Goal: Information Seeking & Learning: Learn about a topic

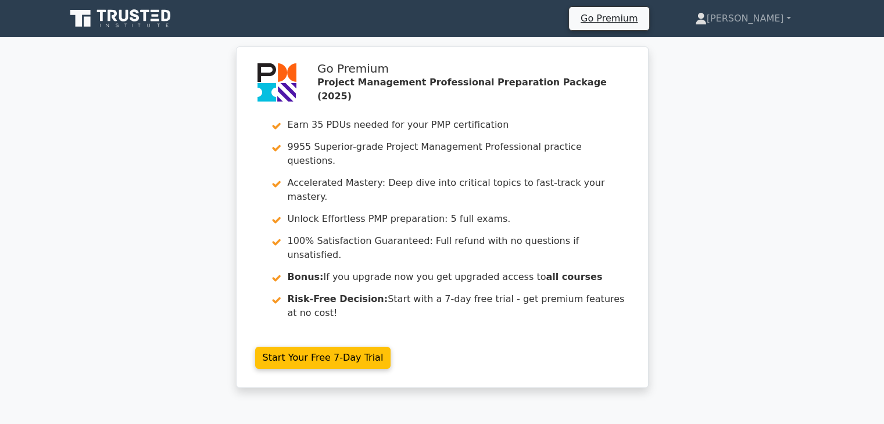
click at [730, 203] on div "Go Premium Project Management Professional Preparation Package (2025) Earn 35 P…" at bounding box center [442, 225] width 884 height 356
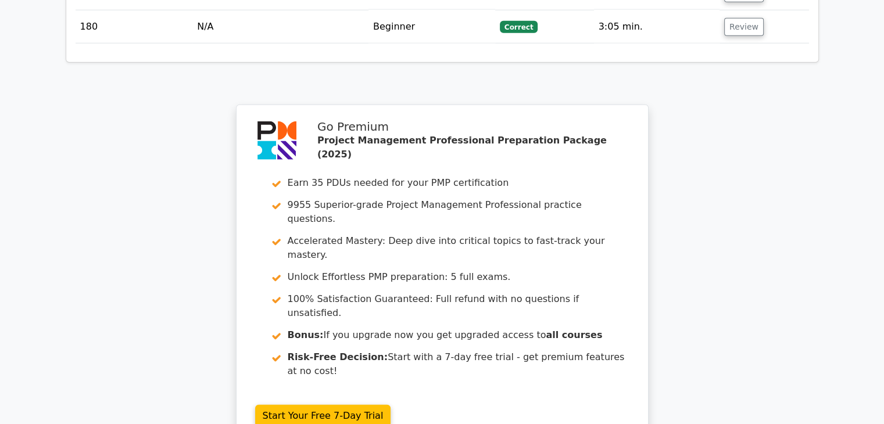
scroll to position [7513, 0]
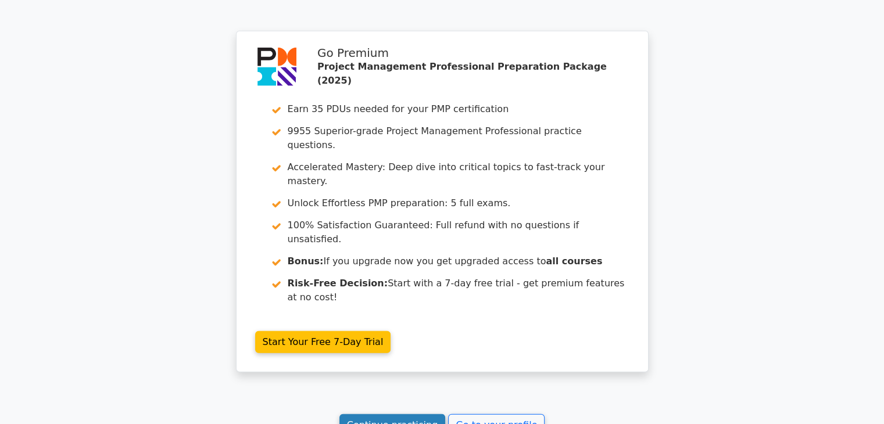
click at [383, 415] on link "Continue practicing" at bounding box center [393, 426] width 106 height 22
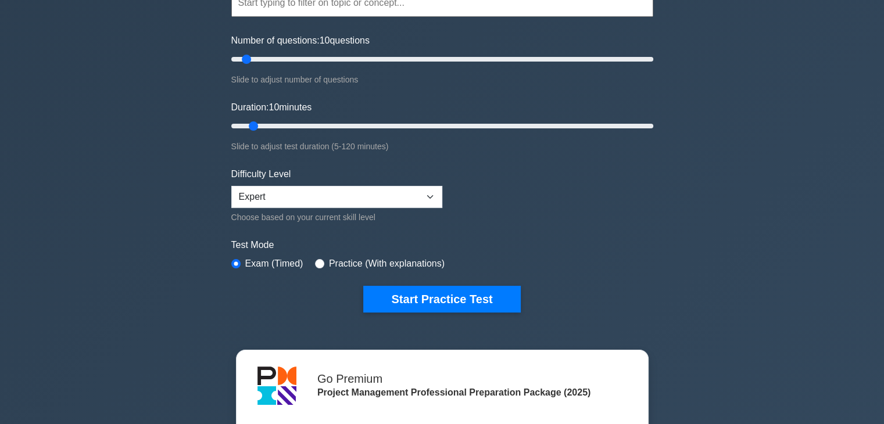
scroll to position [12, 0]
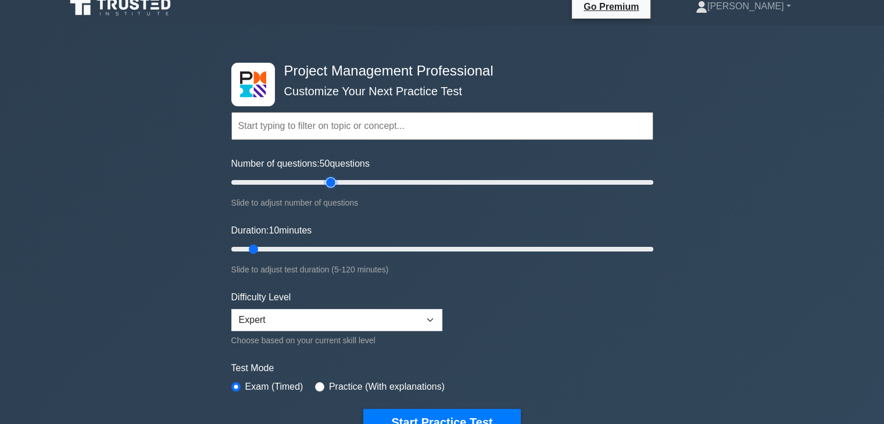
drag, startPoint x: 248, startPoint y: 181, endPoint x: 333, endPoint y: 175, distance: 85.7
type input "50"
click at [333, 176] on input "Number of questions: 50 questions" at bounding box center [442, 183] width 422 height 14
drag, startPoint x: 252, startPoint y: 249, endPoint x: 426, endPoint y: 242, distance: 174.0
type input "60"
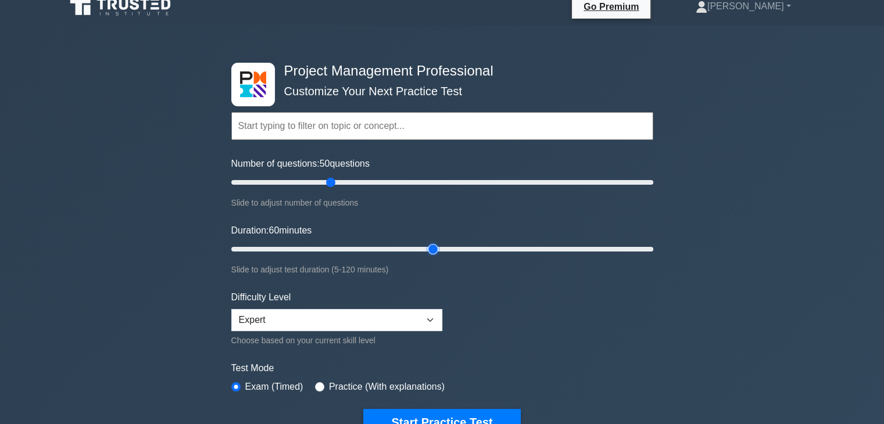
click at [426, 242] on input "Duration: 60 minutes" at bounding box center [442, 249] width 422 height 14
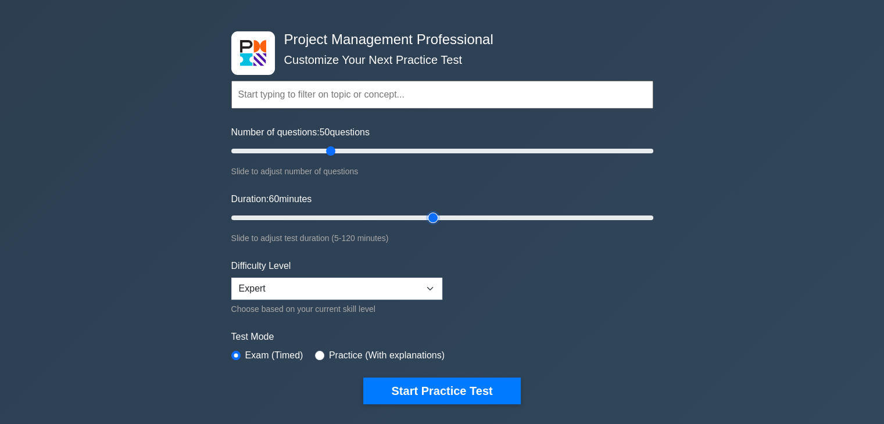
scroll to position [57, 0]
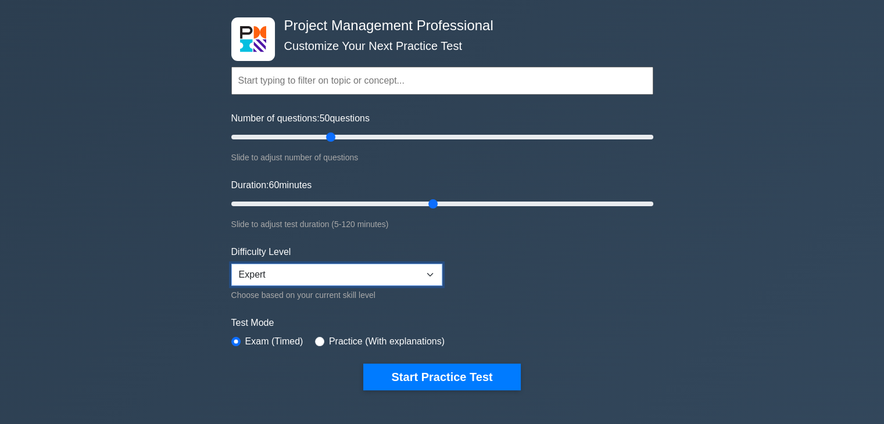
click at [394, 273] on select "Beginner Intermediate Expert" at bounding box center [336, 275] width 211 height 22
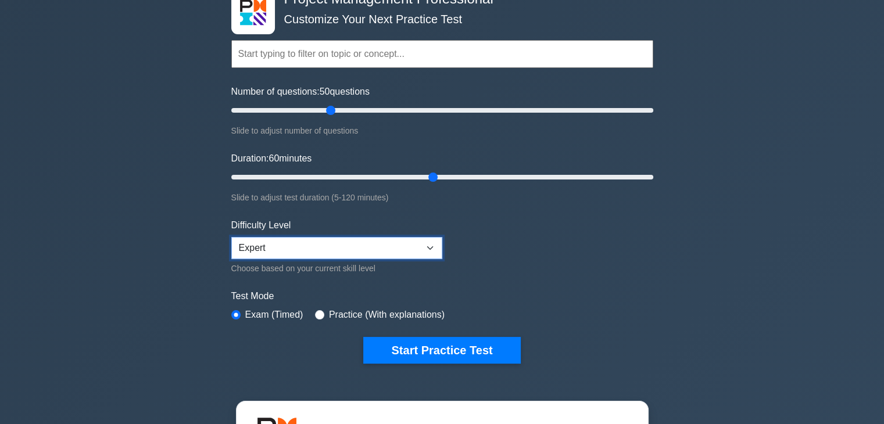
click at [427, 244] on select "Beginner Intermediate Expert" at bounding box center [336, 248] width 211 height 22
click at [231, 237] on select "Beginner Intermediate Expert" at bounding box center [336, 248] width 211 height 22
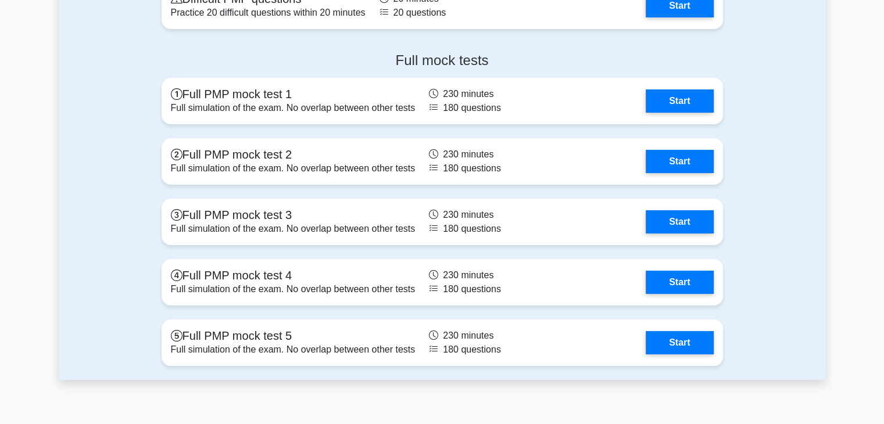
scroll to position [4371, 0]
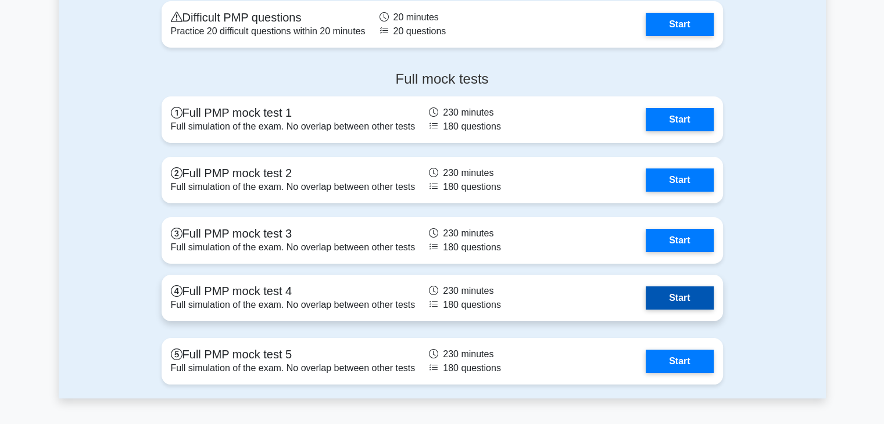
click at [678, 294] on link "Start" at bounding box center [679, 298] width 67 height 23
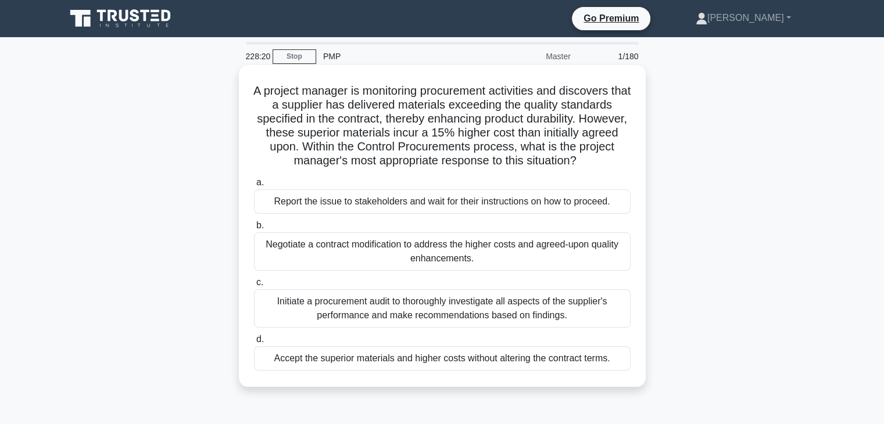
click at [507, 310] on div "Initiate a procurement audit to thoroughly investigate all aspects of the suppl…" at bounding box center [442, 309] width 377 height 38
click at [254, 287] on input "c. Initiate a procurement audit to thoroughly investigate all aspects of the su…" at bounding box center [254, 283] width 0 height 8
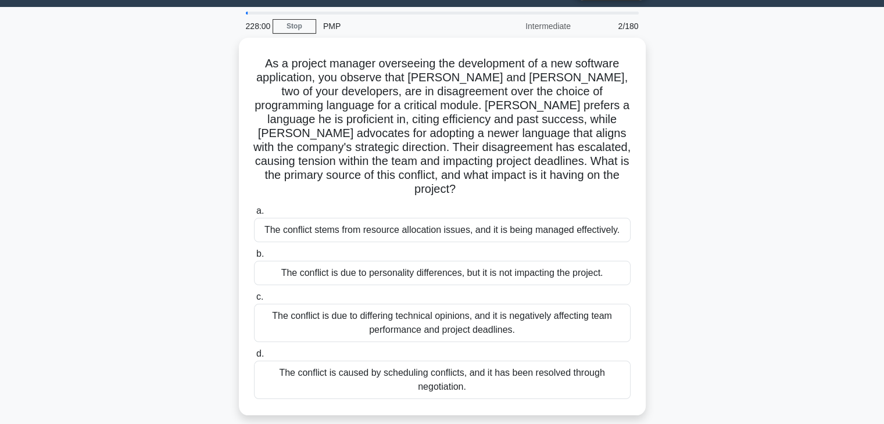
scroll to position [36, 0]
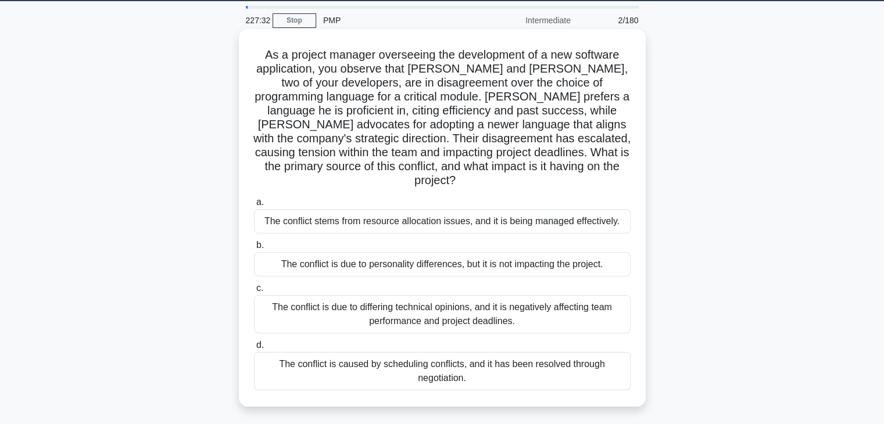
click at [485, 303] on div "The conflict is due to differing technical opinions, and it is negatively affec…" at bounding box center [442, 314] width 377 height 38
click at [254, 292] on input "c. The conflict is due to differing technical opinions, and it is negatively af…" at bounding box center [254, 289] width 0 height 8
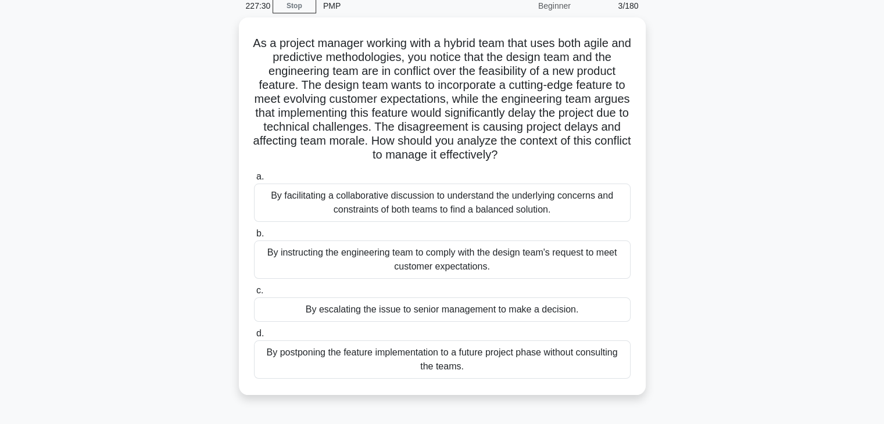
scroll to position [60, 0]
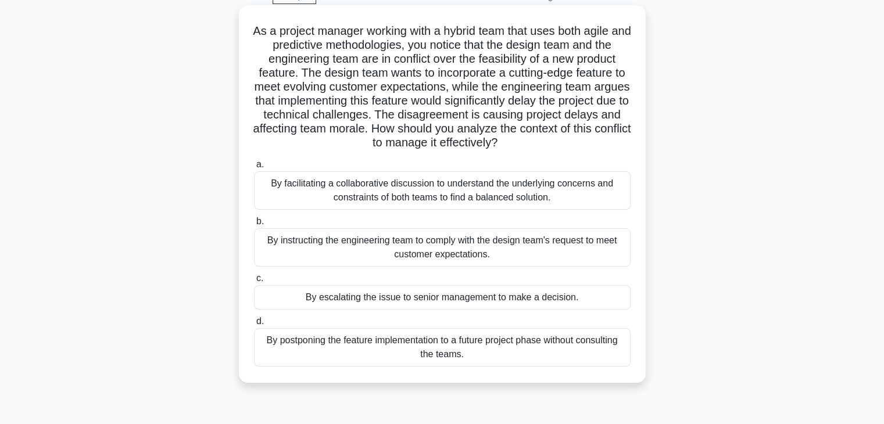
click at [522, 193] on div "By facilitating a collaborative discussion to understand the underlying concern…" at bounding box center [442, 190] width 377 height 38
click at [254, 169] on input "a. By facilitating a collaborative discussion to understand the underlying conc…" at bounding box center [254, 165] width 0 height 8
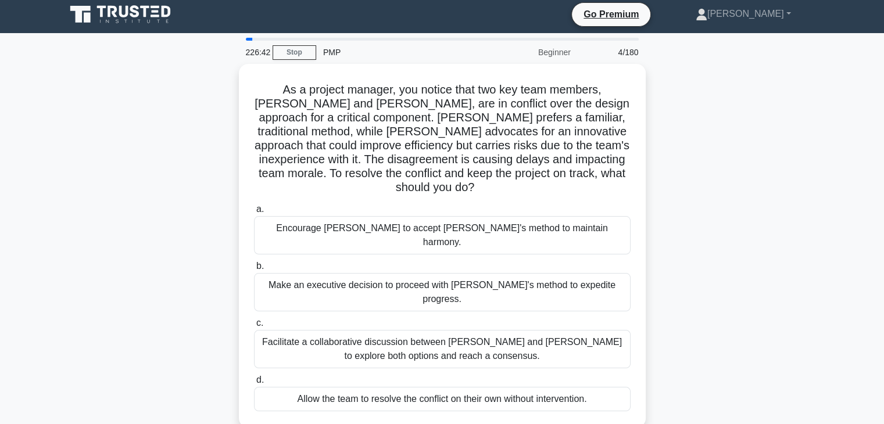
scroll to position [0, 0]
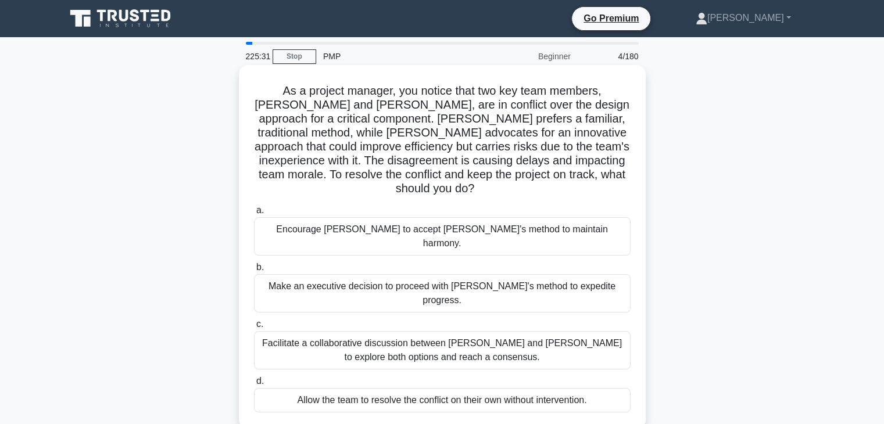
click at [524, 331] on div "Facilitate a collaborative discussion between Jake and Maria to explore both op…" at bounding box center [442, 350] width 377 height 38
click at [254, 321] on input "c. Facilitate a collaborative discussion between Jake and Maria to explore both…" at bounding box center [254, 325] width 0 height 8
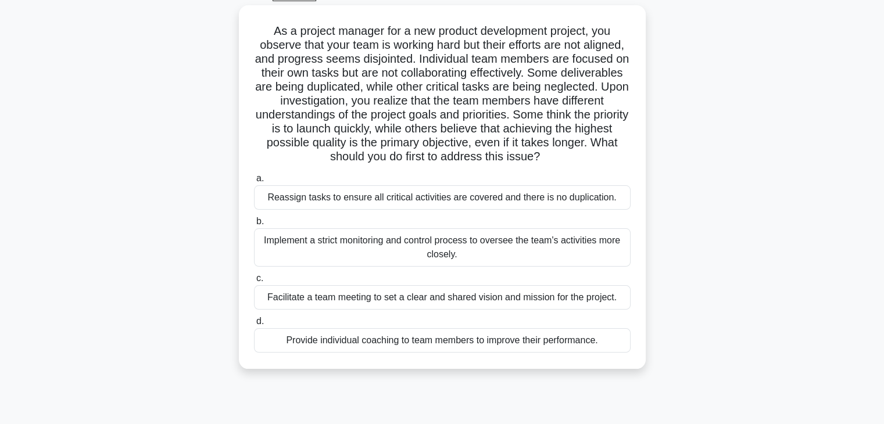
scroll to position [69, 0]
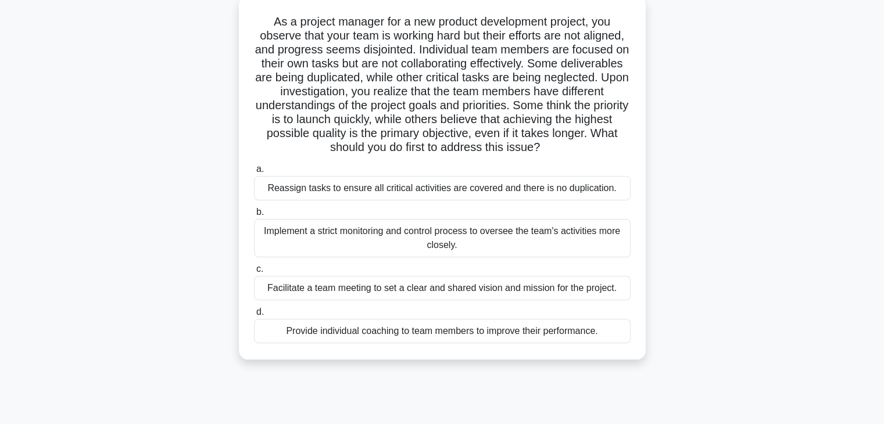
click at [496, 292] on div "Facilitate a team meeting to set a clear and shared vision and mission for the …" at bounding box center [442, 288] width 377 height 24
click at [254, 273] on input "c. Facilitate a team meeting to set a clear and shared vision and mission for t…" at bounding box center [254, 270] width 0 height 8
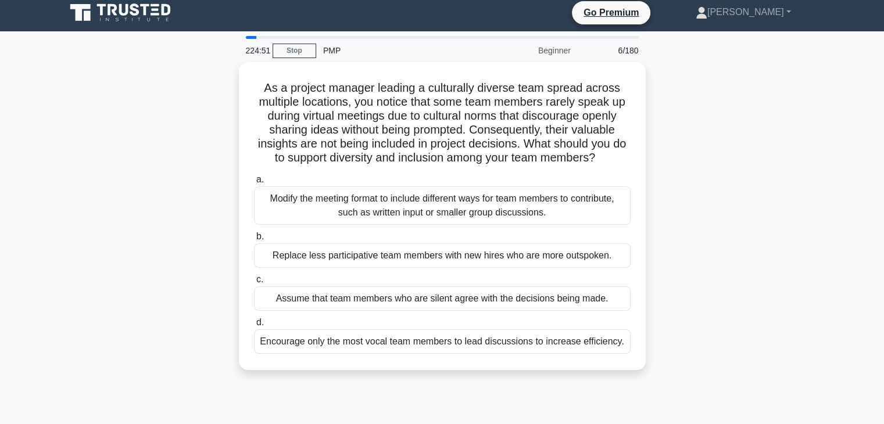
scroll to position [0, 0]
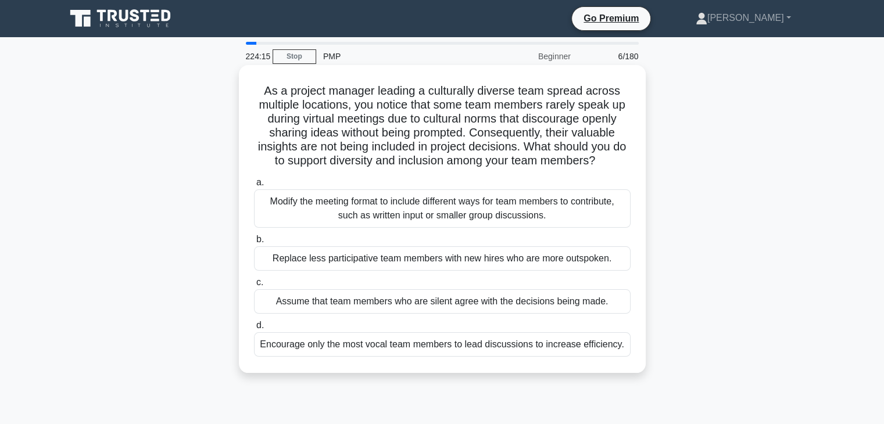
click at [578, 215] on div "Modify the meeting format to include different ways for team members to contrib…" at bounding box center [442, 209] width 377 height 38
click at [254, 187] on input "a. Modify the meeting format to include different ways for team members to cont…" at bounding box center [254, 183] width 0 height 8
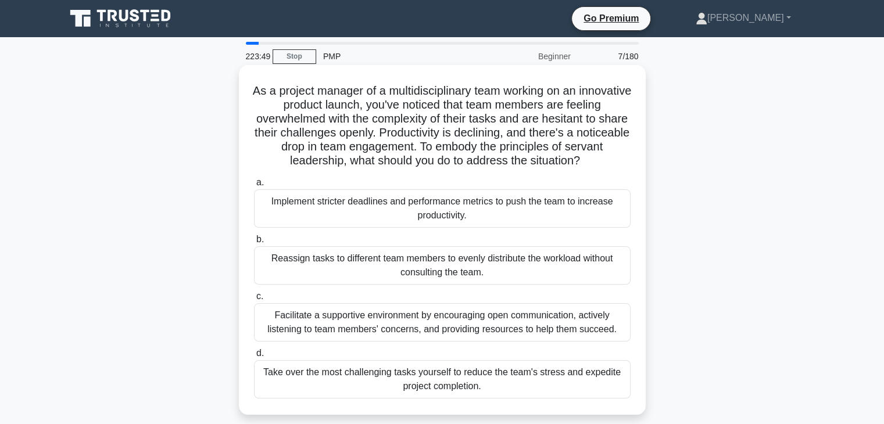
click at [538, 324] on div "Facilitate a supportive environment by encouraging open communication, actively…" at bounding box center [442, 322] width 377 height 38
click at [254, 301] on input "c. Facilitate a supportive environment by encouraging open communication, activ…" at bounding box center [254, 297] width 0 height 8
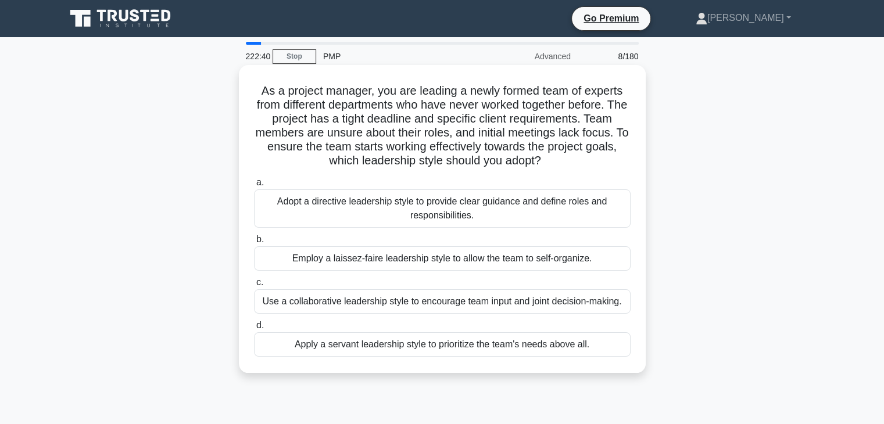
click at [474, 217] on div "Adopt a directive leadership style to provide clear guidance and define roles a…" at bounding box center [442, 209] width 377 height 38
click at [254, 187] on input "a. Adopt a directive leadership style to provide clear guidance and define role…" at bounding box center [254, 183] width 0 height 8
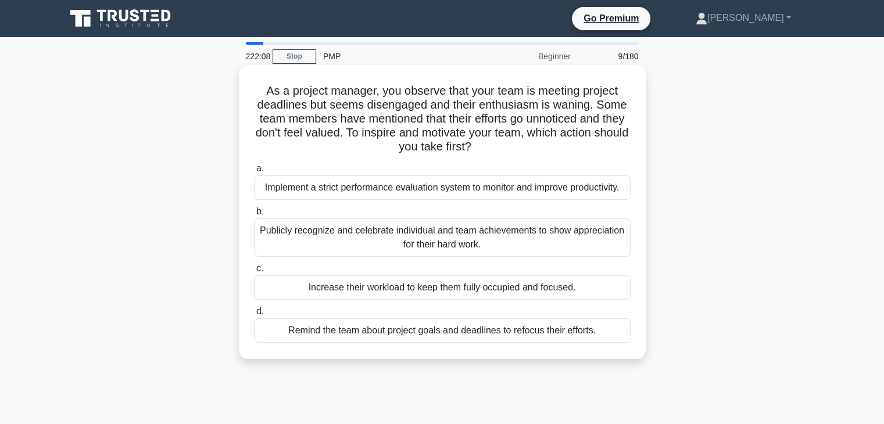
click at [463, 239] on div "Publicly recognize and celebrate individual and team achievements to show appre…" at bounding box center [442, 238] width 377 height 38
click at [254, 216] on input "b. Publicly recognize and celebrate individual and team achievements to show ap…" at bounding box center [254, 212] width 0 height 8
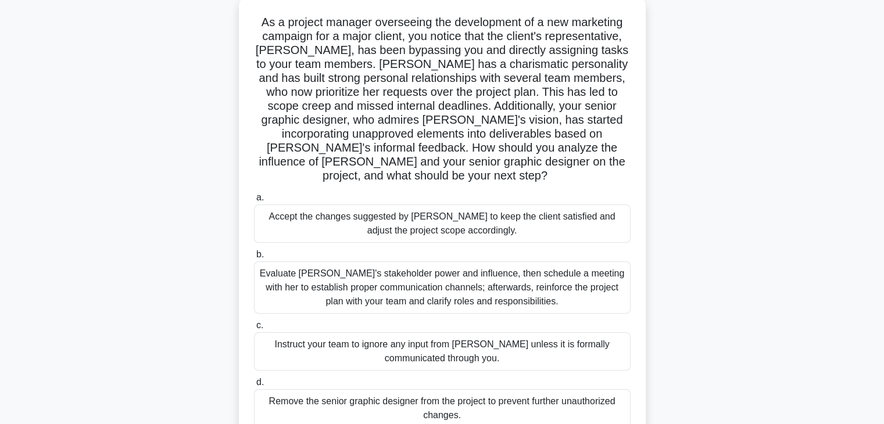
scroll to position [77, 0]
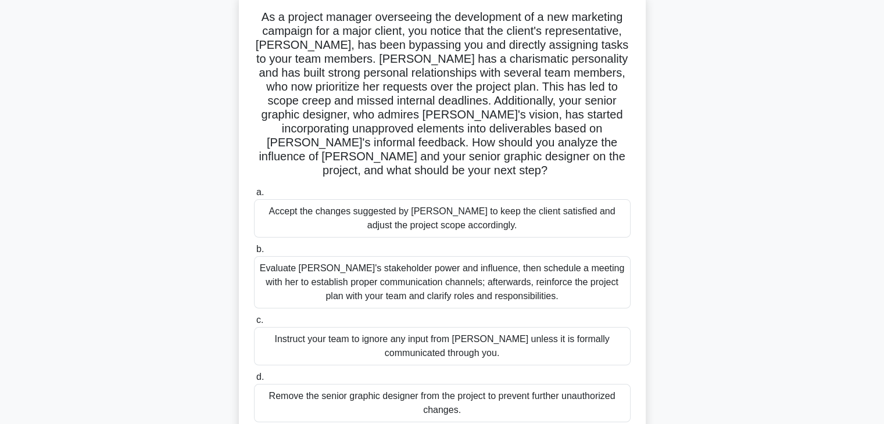
click at [463, 239] on div "a. Accept the changes suggested by Jenna to keep the client satisfied and adjus…" at bounding box center [442, 304] width 391 height 242
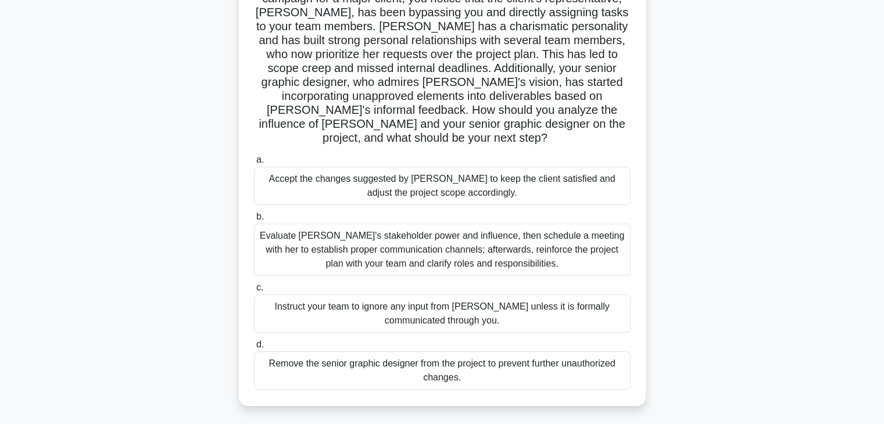
scroll to position [110, 0]
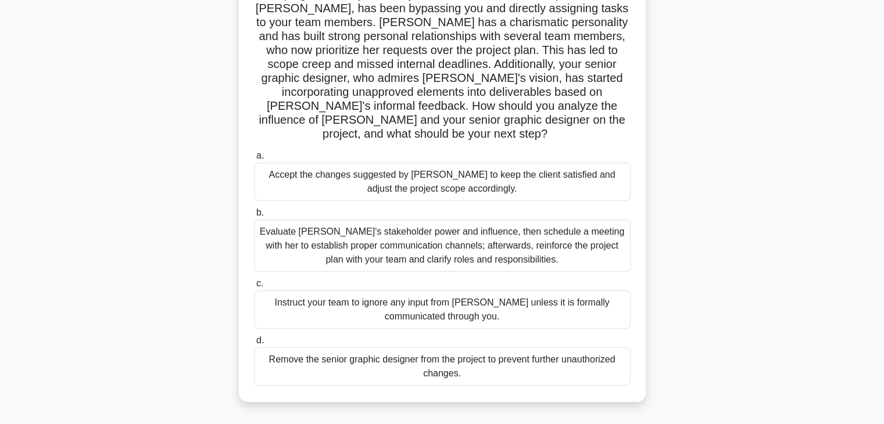
click at [521, 236] on div "Evaluate Jenna's stakeholder power and influence, then schedule a meeting with …" at bounding box center [442, 246] width 377 height 52
click at [254, 217] on input "b. Evaluate Jenna's stakeholder power and influence, then schedule a meeting wi…" at bounding box center [254, 213] width 0 height 8
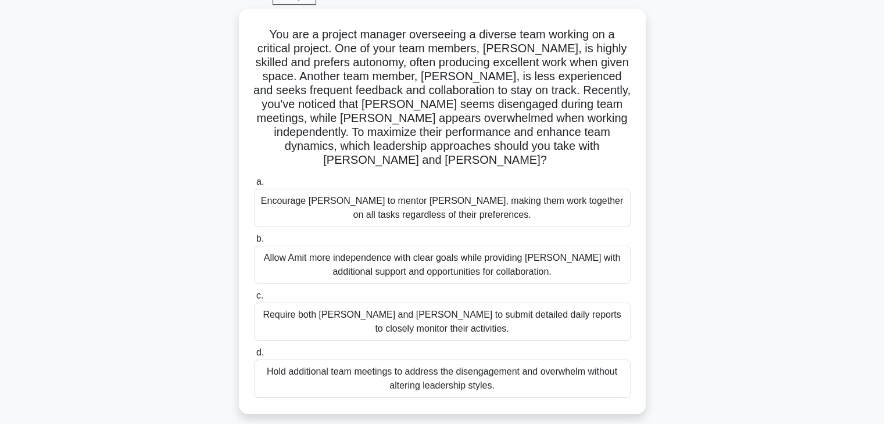
scroll to position [62, 0]
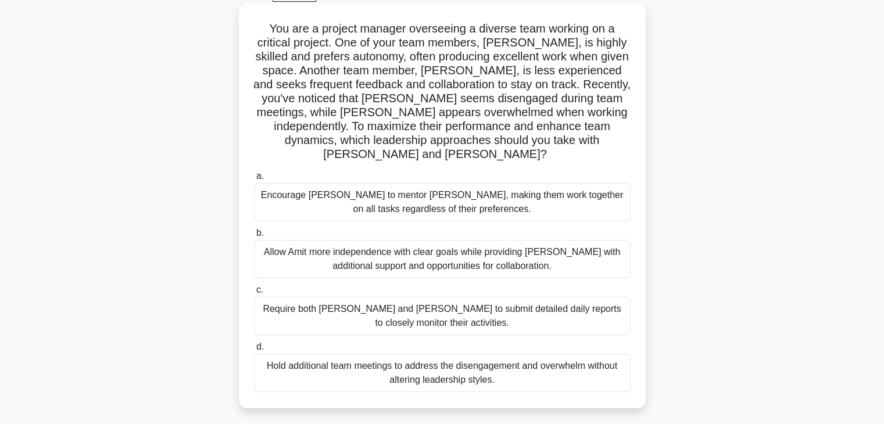
click at [498, 256] on div "Allow Amit more independence with clear goals while providing Sophia with addit…" at bounding box center [442, 259] width 377 height 38
click at [254, 237] on input "b. Allow Amit more independence with clear goals while providing Sophia with ad…" at bounding box center [254, 234] width 0 height 8
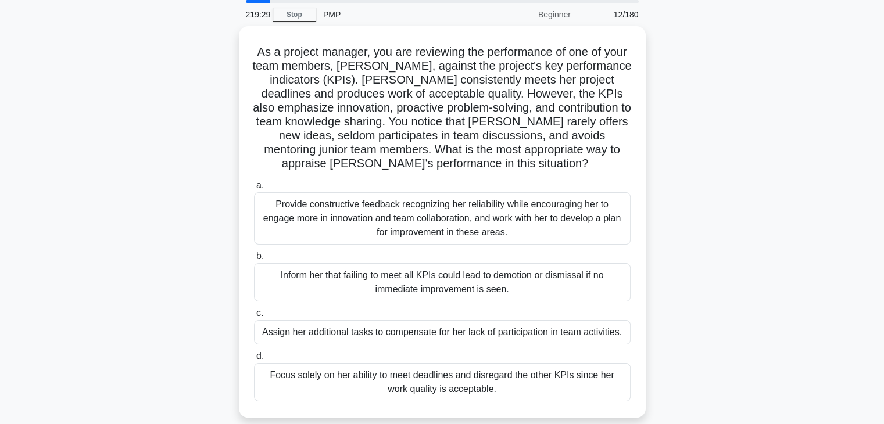
scroll to position [43, 0]
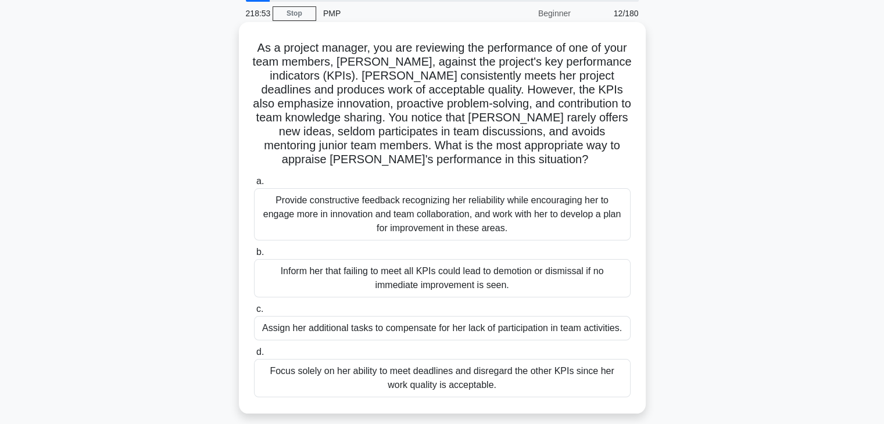
click at [572, 200] on div "Provide constructive feedback recognizing her reliability while encouraging her…" at bounding box center [442, 214] width 377 height 52
click at [254, 185] on input "a. Provide constructive feedback recognizing her reliability while encouraging …" at bounding box center [254, 182] width 0 height 8
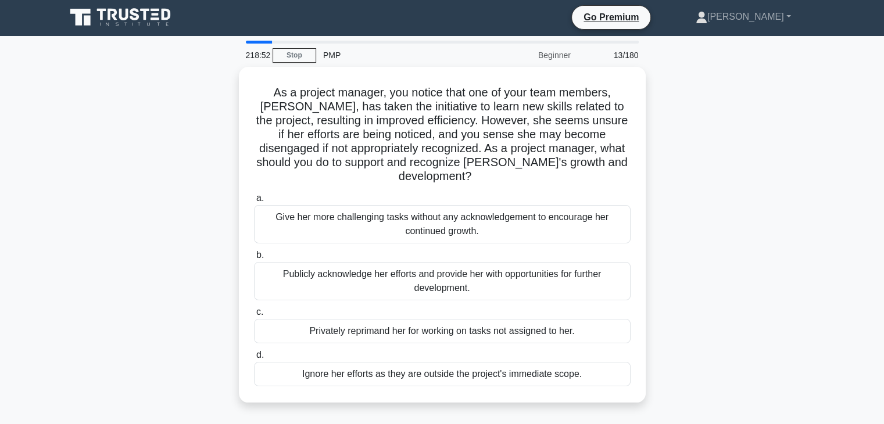
scroll to position [0, 0]
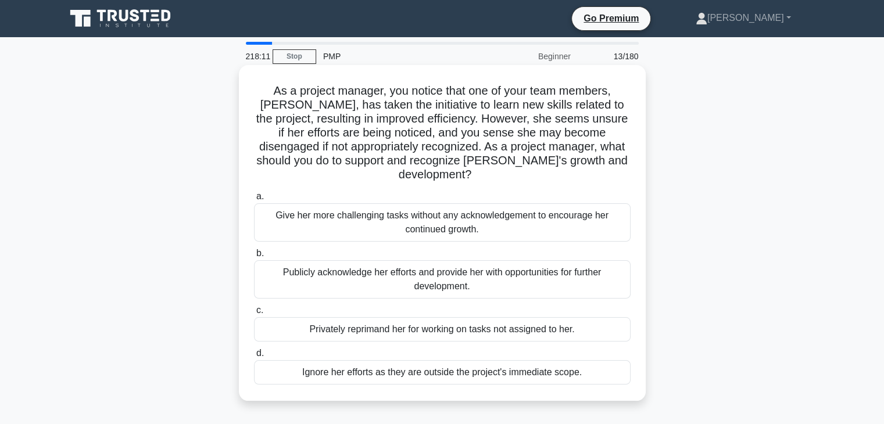
click at [521, 260] on div "Publicly acknowledge her efforts and provide her with opportunities for further…" at bounding box center [442, 279] width 377 height 38
click at [254, 258] on input "b. Publicly acknowledge her efforts and provide her with opportunities for furt…" at bounding box center [254, 254] width 0 height 8
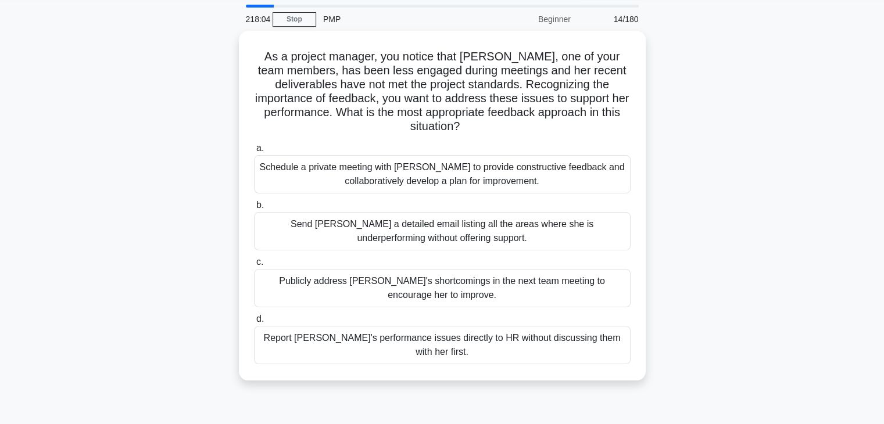
scroll to position [37, 0]
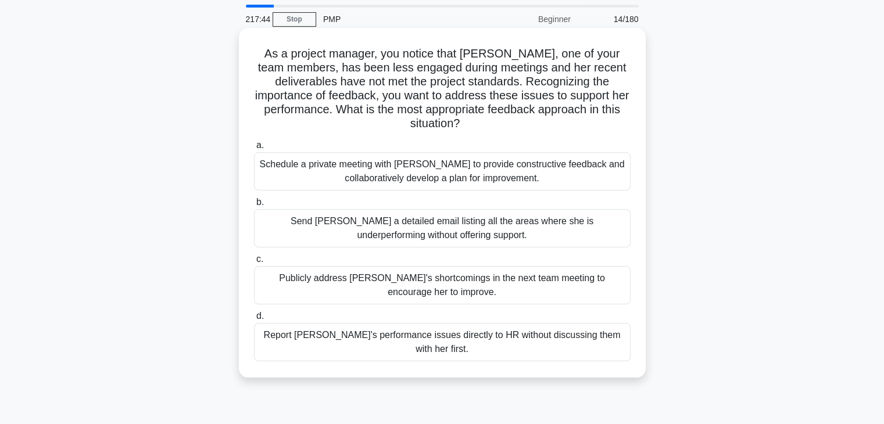
click at [492, 165] on div "Schedule a private meeting with Samantha to provide constructive feedback and c…" at bounding box center [442, 171] width 377 height 38
click at [254, 149] on input "a. Schedule a private meeting with Samantha to provide constructive feedback an…" at bounding box center [254, 146] width 0 height 8
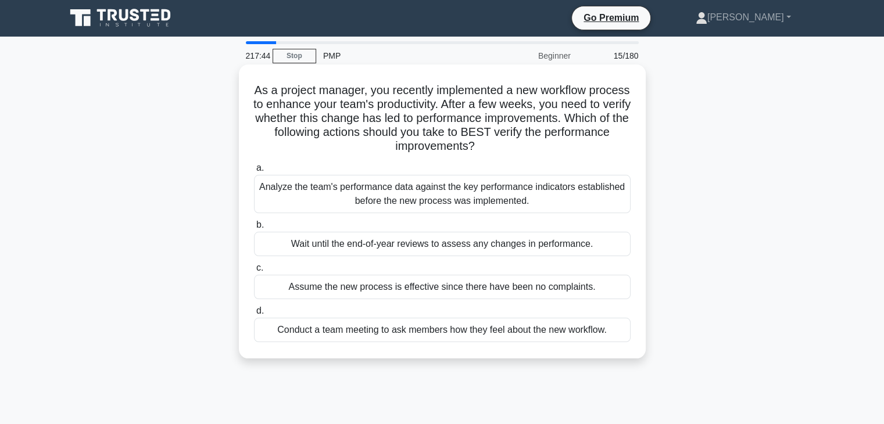
scroll to position [0, 0]
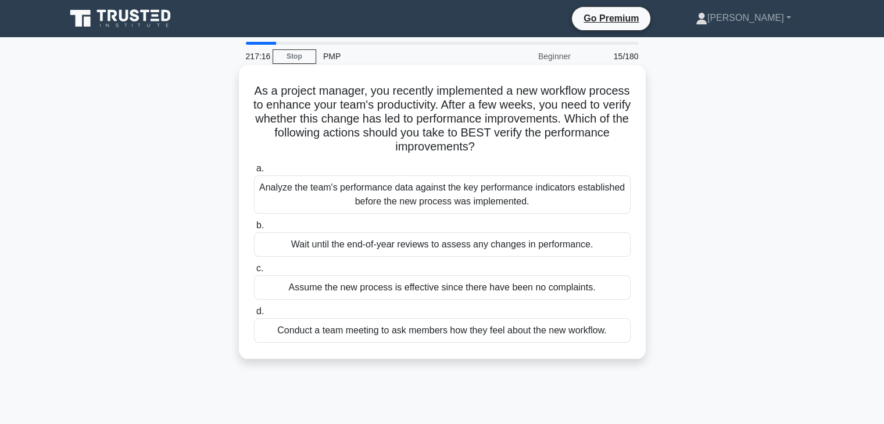
click at [577, 207] on div "Analyze the team's performance data against the key performance indicators esta…" at bounding box center [442, 195] width 377 height 38
click at [254, 173] on input "a. Analyze the team's performance data against the key performance indicators e…" at bounding box center [254, 169] width 0 height 8
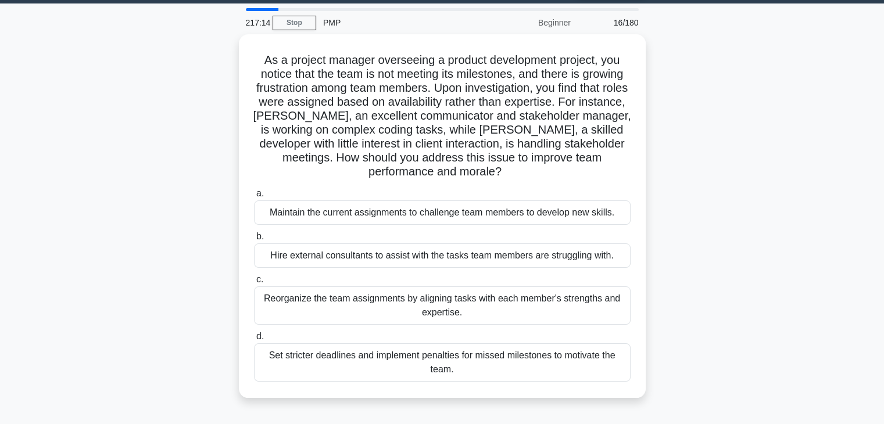
scroll to position [34, 0]
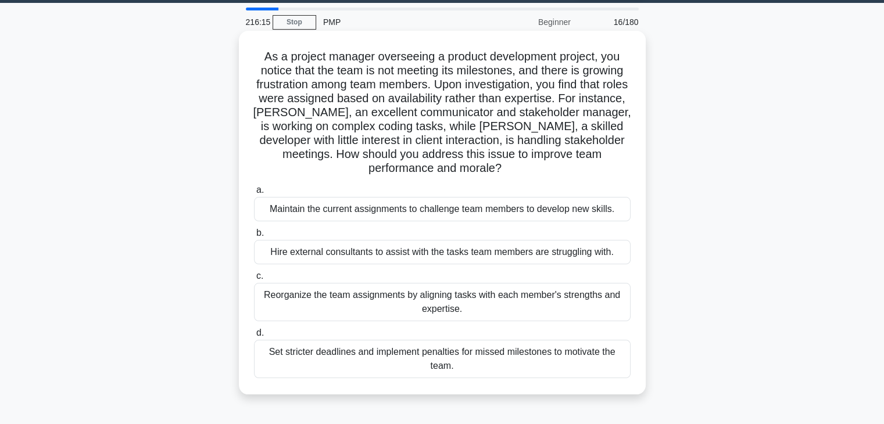
click at [578, 305] on div "Reorganize the team assignments by aligning tasks with each member's strengths …" at bounding box center [442, 302] width 377 height 38
click at [254, 280] on input "c. Reorganize the team assignments by aligning tasks with each member's strengt…" at bounding box center [254, 277] width 0 height 8
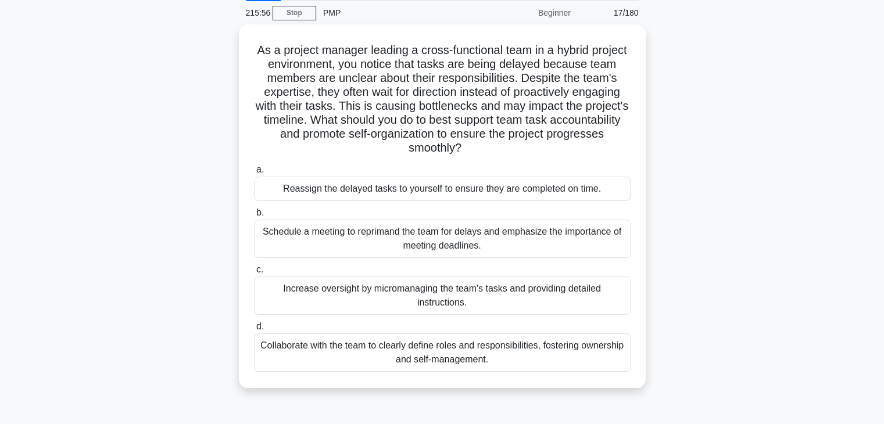
scroll to position [44, 0]
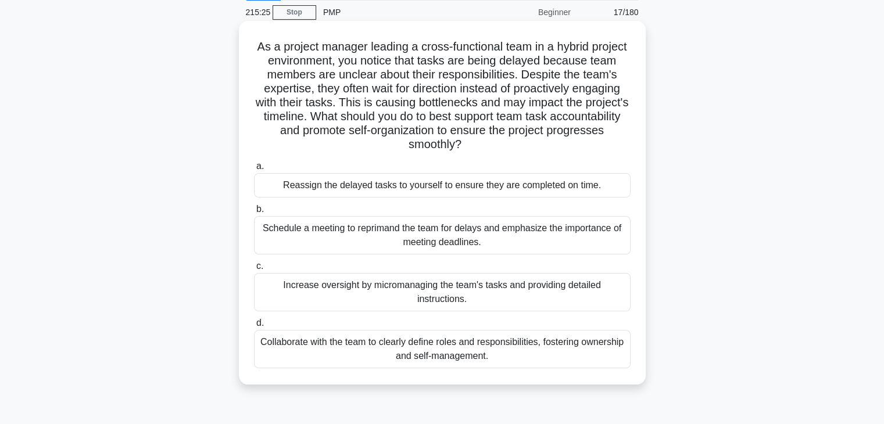
click at [560, 361] on div "Collaborate with the team to clearly define roles and responsibilities, fosteri…" at bounding box center [442, 349] width 377 height 38
click at [254, 327] on input "d. Collaborate with the team to clearly define roles and responsibilities, fost…" at bounding box center [254, 324] width 0 height 8
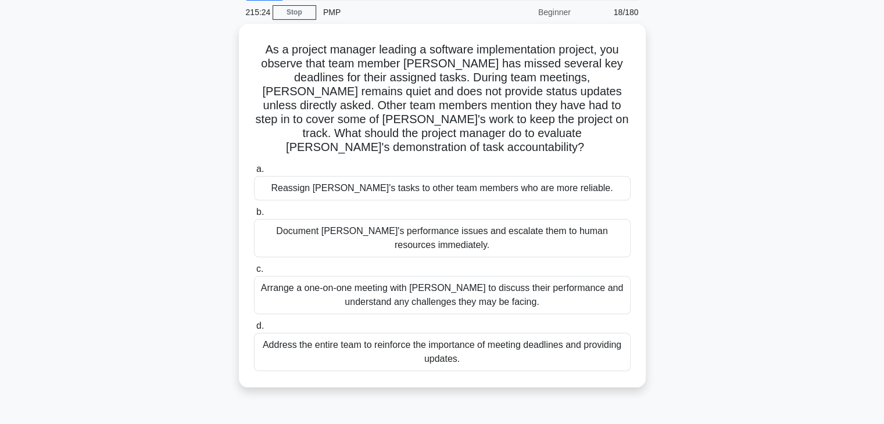
scroll to position [0, 0]
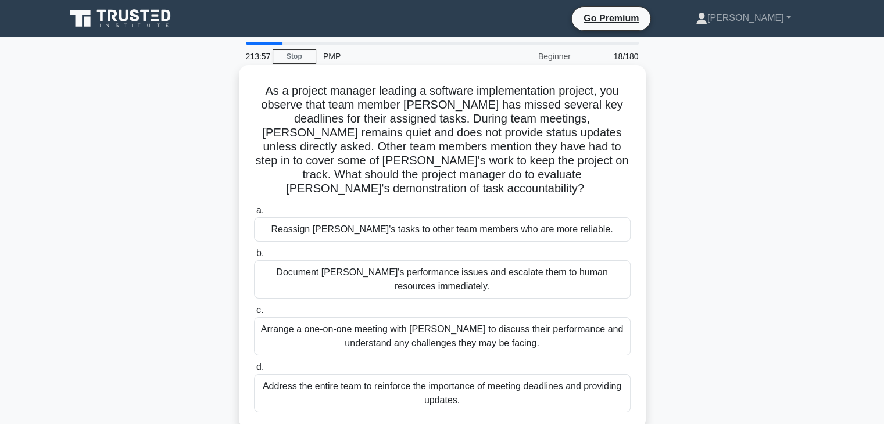
click at [523, 338] on div "Arrange a one-on-one meeting with Jamie to discuss their performance and unders…" at bounding box center [442, 336] width 377 height 38
click at [254, 315] on input "c. Arrange a one-on-one meeting with Jamie to discuss their performance and und…" at bounding box center [254, 311] width 0 height 8
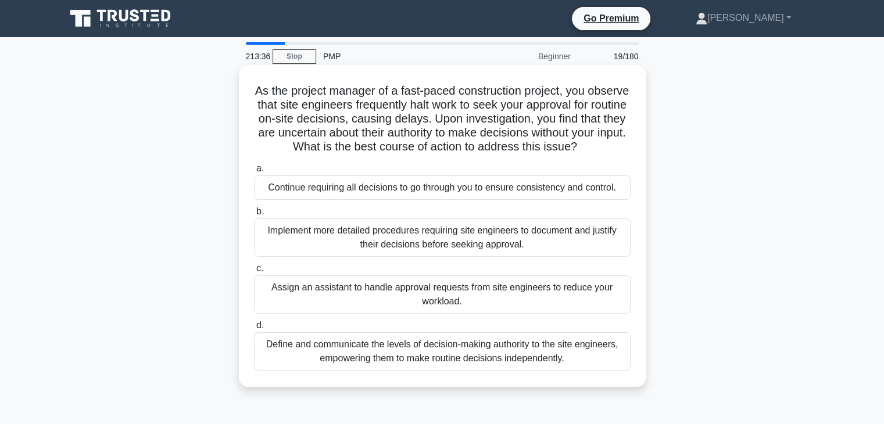
click at [505, 365] on div "Define and communicate the levels of decision-making authority to the site engi…" at bounding box center [442, 352] width 377 height 38
click at [254, 330] on input "d. Define and communicate the levels of decision-making authority to the site e…" at bounding box center [254, 326] width 0 height 8
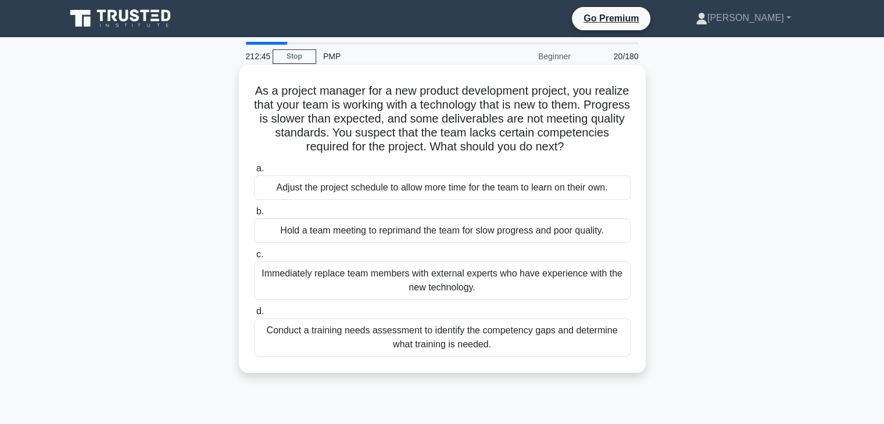
click at [509, 344] on div "Conduct a training needs assessment to identify the competency gaps and determi…" at bounding box center [442, 338] width 377 height 38
click at [254, 316] on input "d. Conduct a training needs assessment to identify the competency gaps and dete…" at bounding box center [254, 312] width 0 height 8
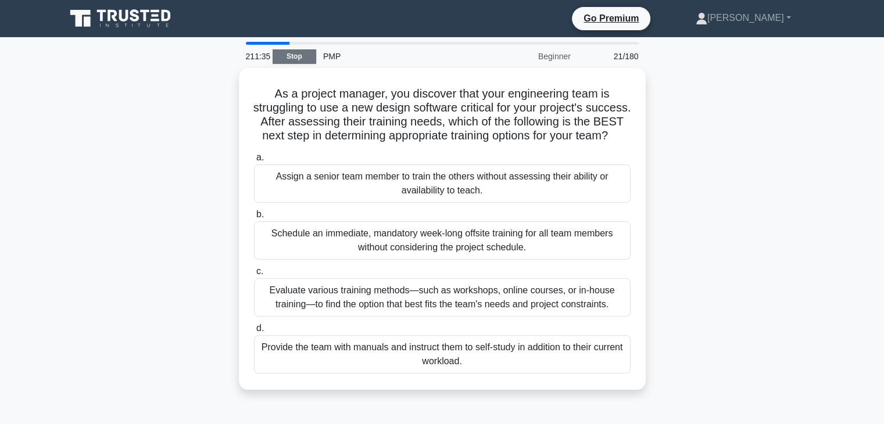
click at [299, 58] on link "Stop" at bounding box center [295, 56] width 44 height 15
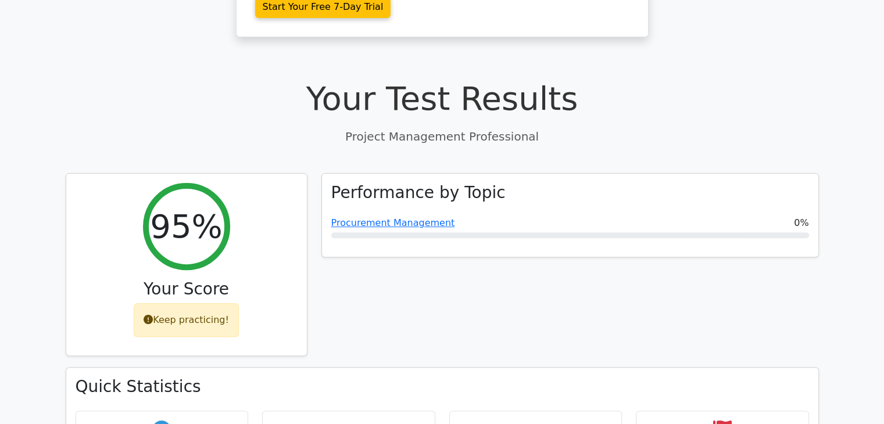
scroll to position [340, 0]
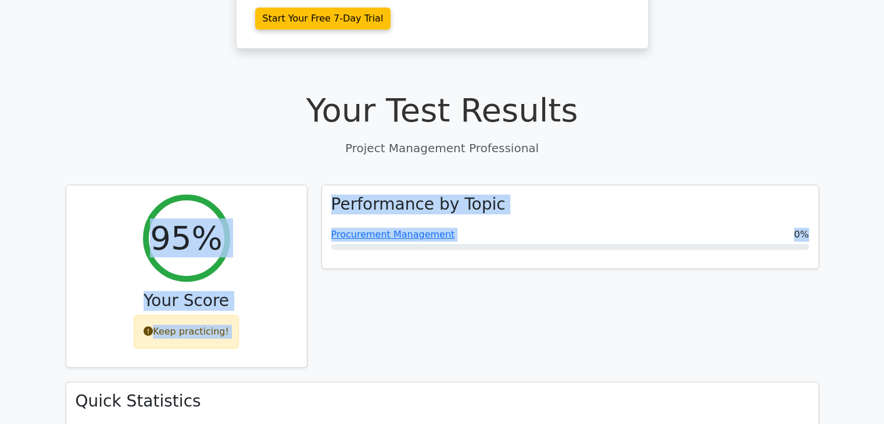
drag, startPoint x: 111, startPoint y: 105, endPoint x: 471, endPoint y: 299, distance: 408.9
